Goal: Task Accomplishment & Management: Complete application form

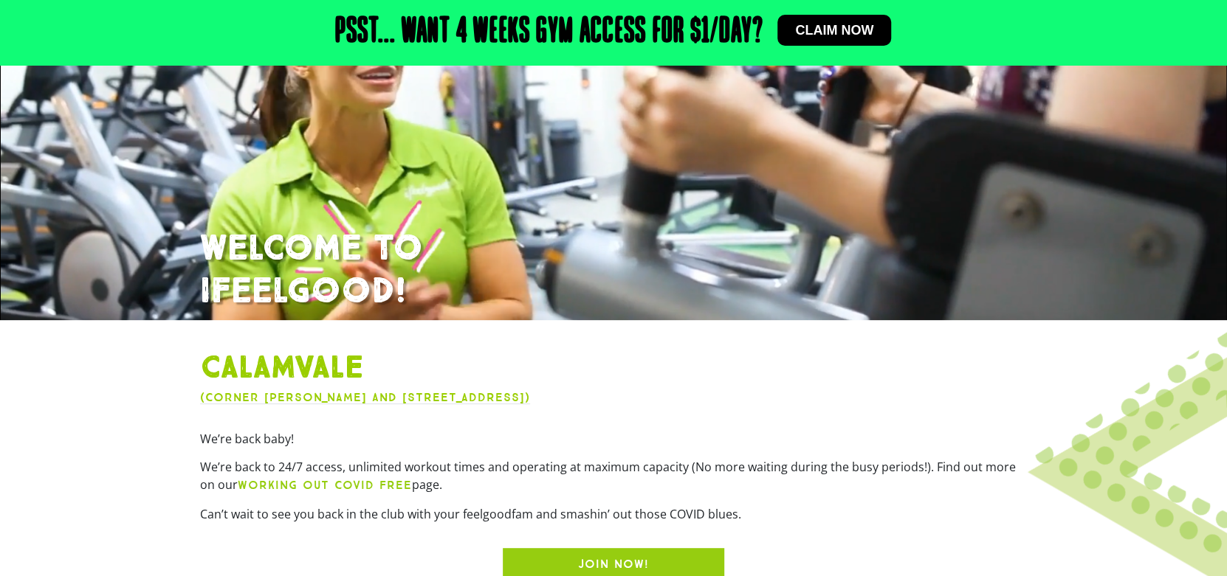
scroll to position [443, 0]
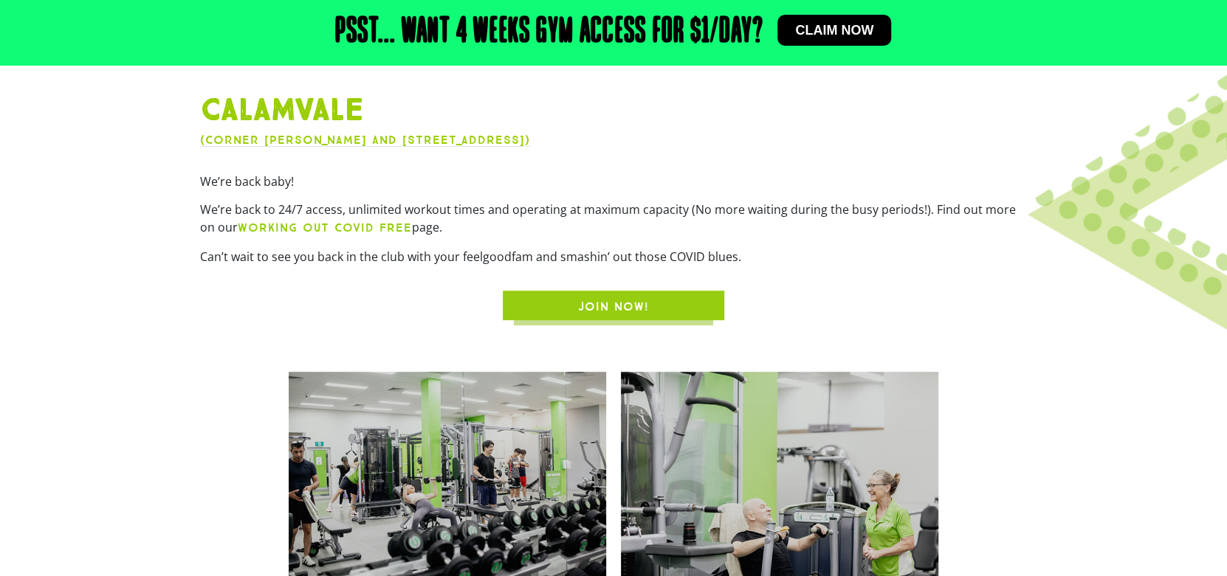
click at [687, 294] on link "JOIN NOW!" at bounding box center [613, 306] width 221 height 30
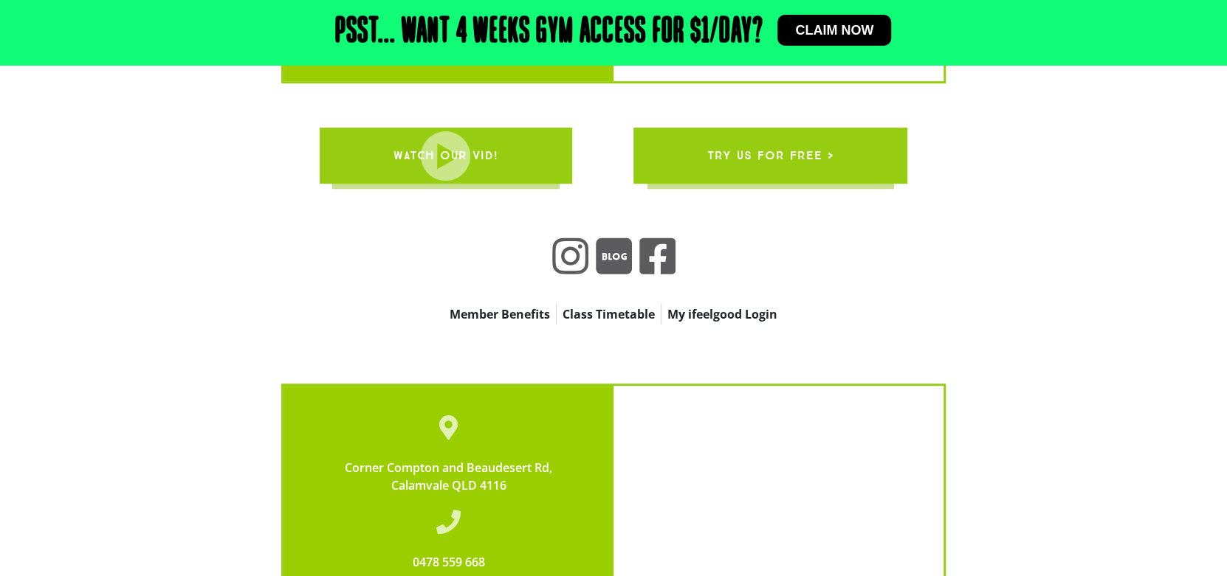
scroll to position [4735, 0]
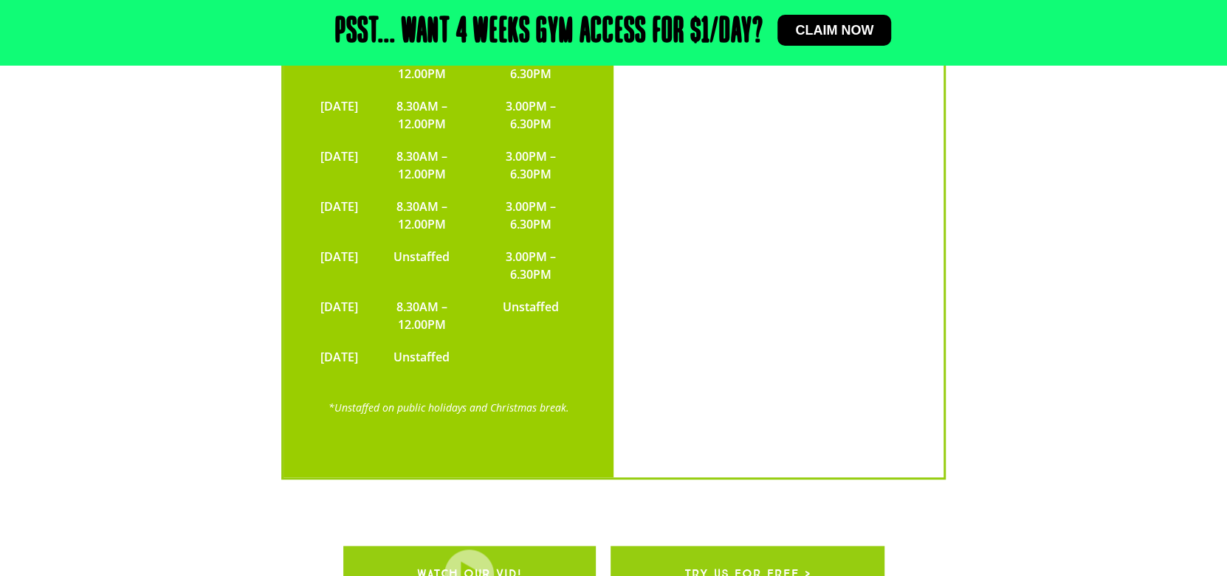
click at [768, 554] on span "try us for free >" at bounding box center [747, 574] width 126 height 41
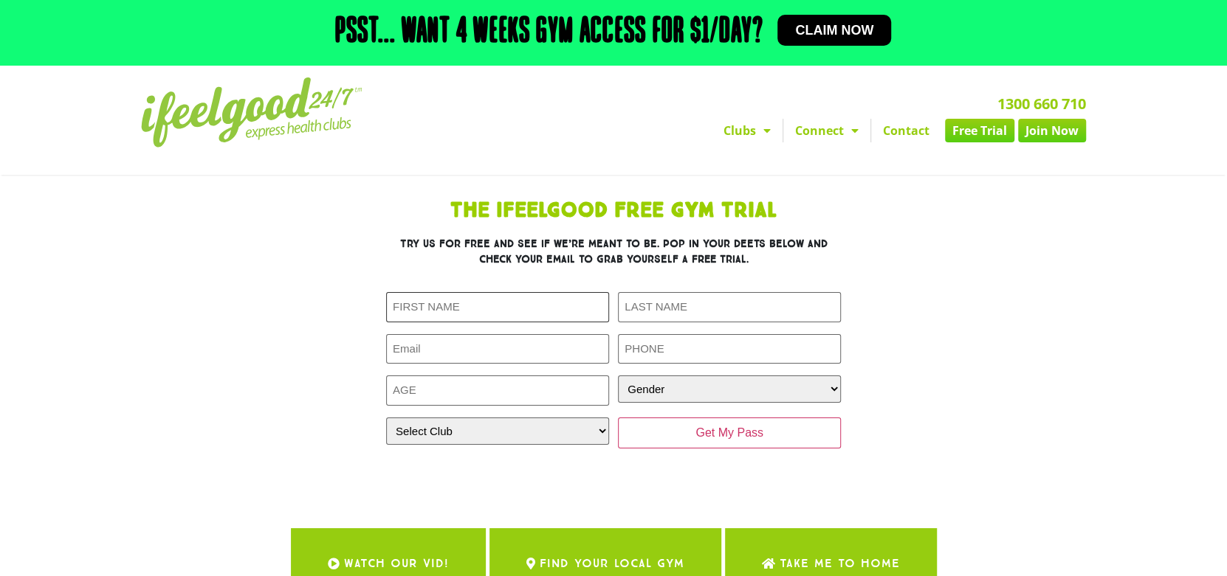
click at [551, 306] on input "First Name (Required)" at bounding box center [497, 307] width 223 height 30
type input "y"
type input "[PERSON_NAME]"
click at [657, 304] on input "Last Name (Required)" at bounding box center [729, 307] width 223 height 30
type input "[PERSON_NAME]"
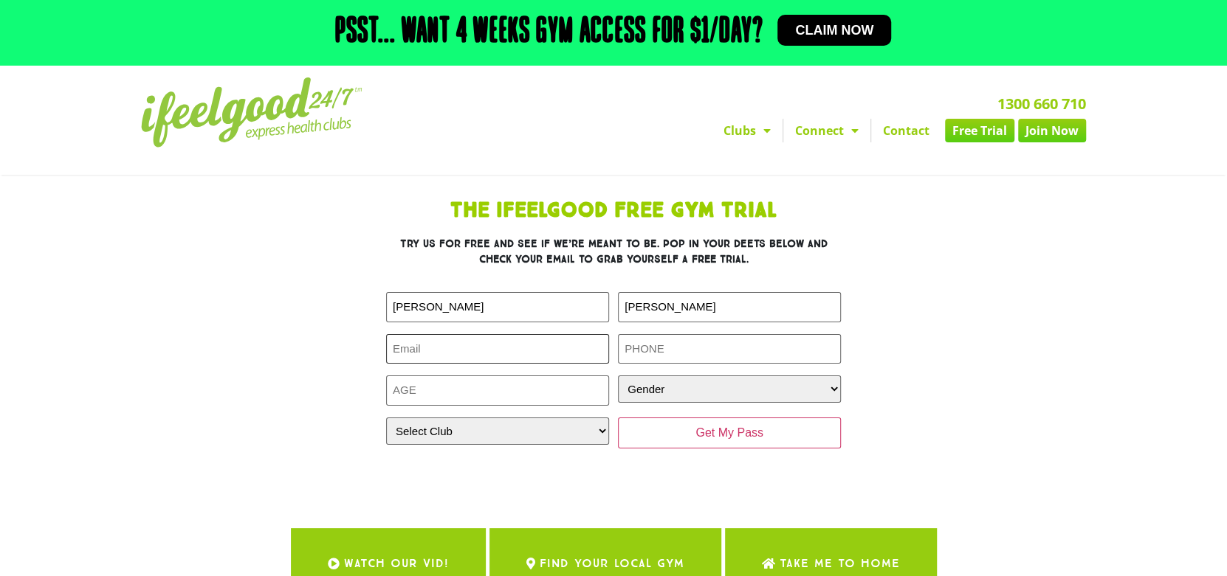
click at [546, 351] on input "Email (Required)" at bounding box center [497, 349] width 223 height 30
